Goal: Information Seeking & Learning: Find contact information

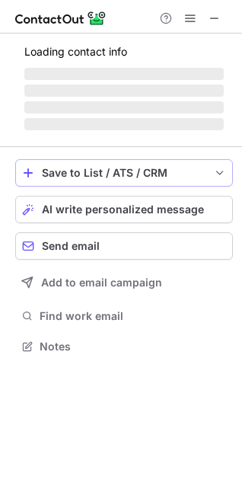
scroll to position [345, 242]
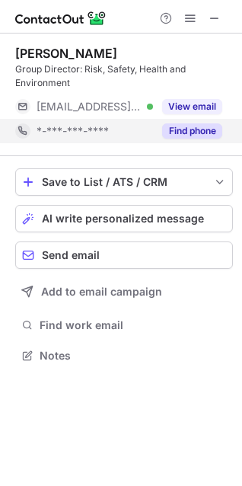
click at [197, 130] on button "Find phone" at bounding box center [192, 130] width 60 height 15
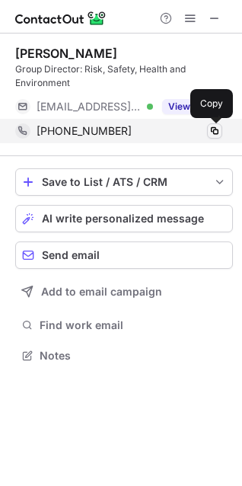
click at [218, 130] on span at bounding box center [215, 131] width 12 height 12
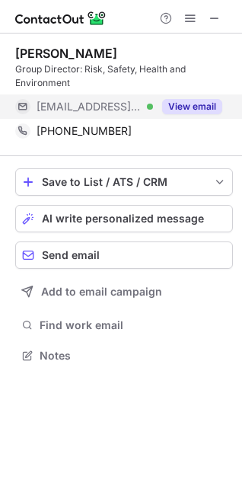
click at [197, 114] on button "View email" at bounding box center [192, 106] width 60 height 15
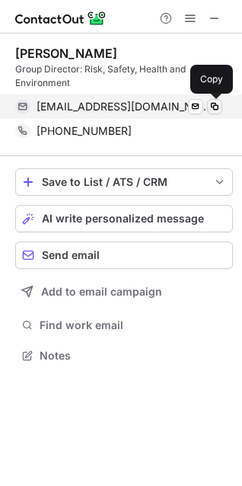
click at [211, 107] on span at bounding box center [215, 107] width 12 height 12
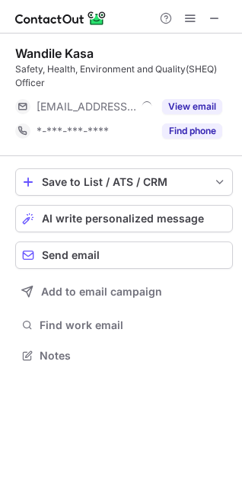
scroll to position [345, 242]
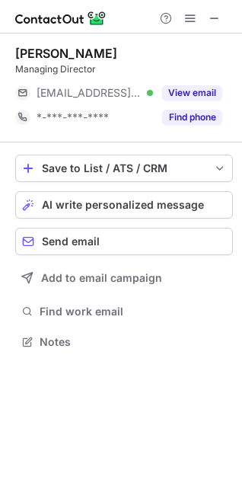
scroll to position [331, 242]
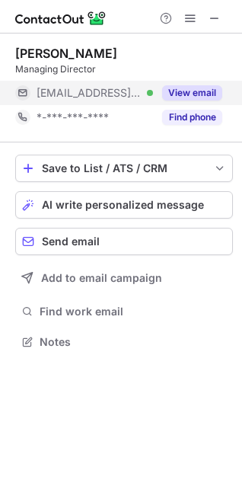
click at [181, 92] on button "View email" at bounding box center [192, 92] width 60 height 15
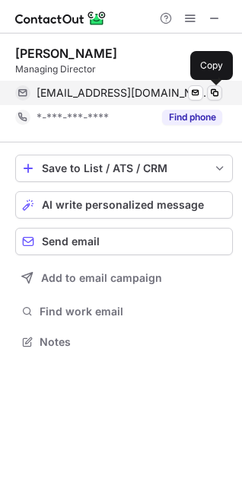
click at [208, 91] on button at bounding box center [214, 92] width 15 height 15
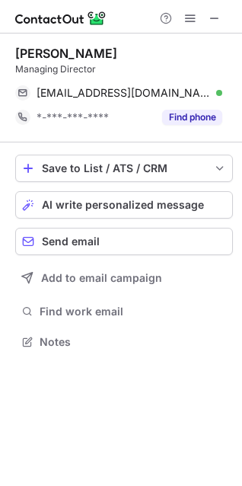
click at [60, 69] on div "Managing Director" at bounding box center [124, 69] width 218 height 14
copy div "Managing Director"
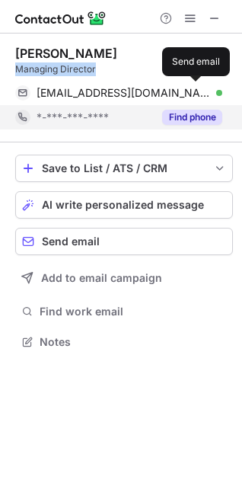
click at [200, 116] on button "Find phone" at bounding box center [192, 117] width 60 height 15
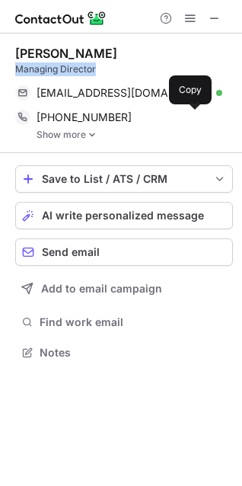
scroll to position [342, 242]
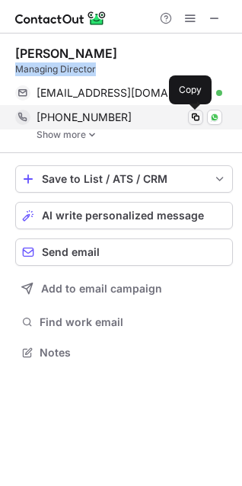
click at [197, 120] on span at bounding box center [196, 117] width 12 height 12
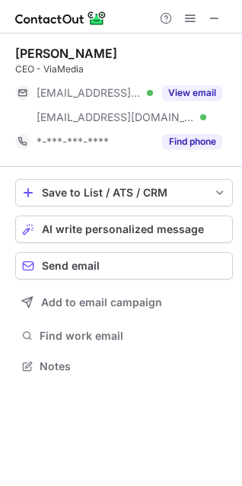
scroll to position [356, 242]
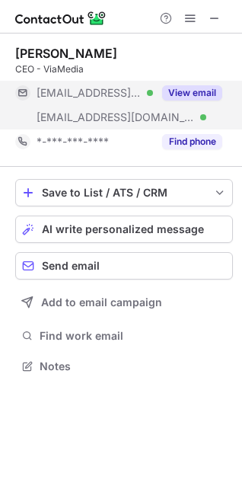
click at [174, 94] on button "View email" at bounding box center [192, 92] width 60 height 15
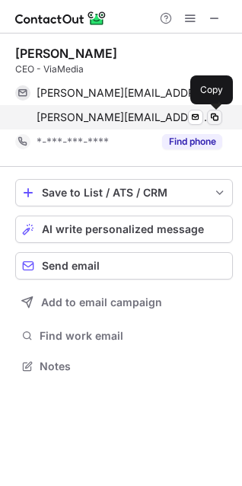
click at [213, 120] on span at bounding box center [215, 117] width 12 height 12
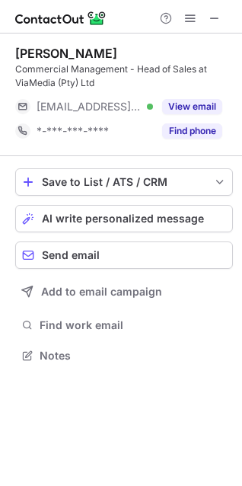
scroll to position [345, 242]
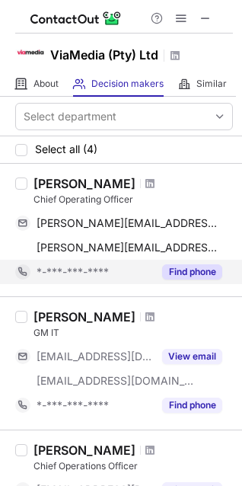
click at [200, 277] on button "Find phone" at bounding box center [192, 271] width 60 height 15
click at [153, 277] on div "*-***-***-****" at bounding box center [95, 272] width 117 height 14
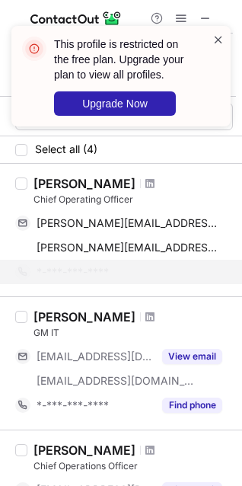
click at [219, 38] on span at bounding box center [219, 39] width 12 height 15
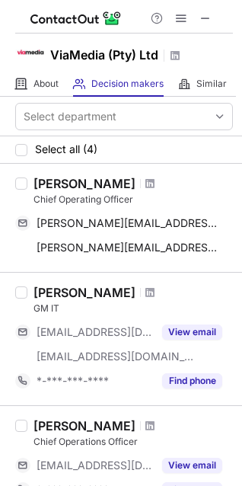
click at [204, 21] on span at bounding box center [206, 18] width 12 height 12
